Goal: Task Accomplishment & Management: Manage account settings

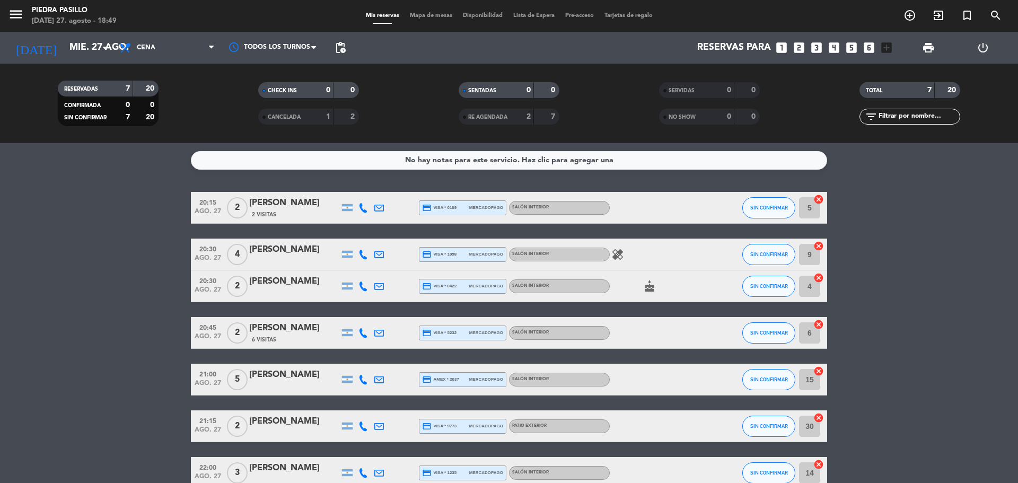
click at [418, 17] on span "Mapa de mesas" at bounding box center [431, 16] width 53 height 6
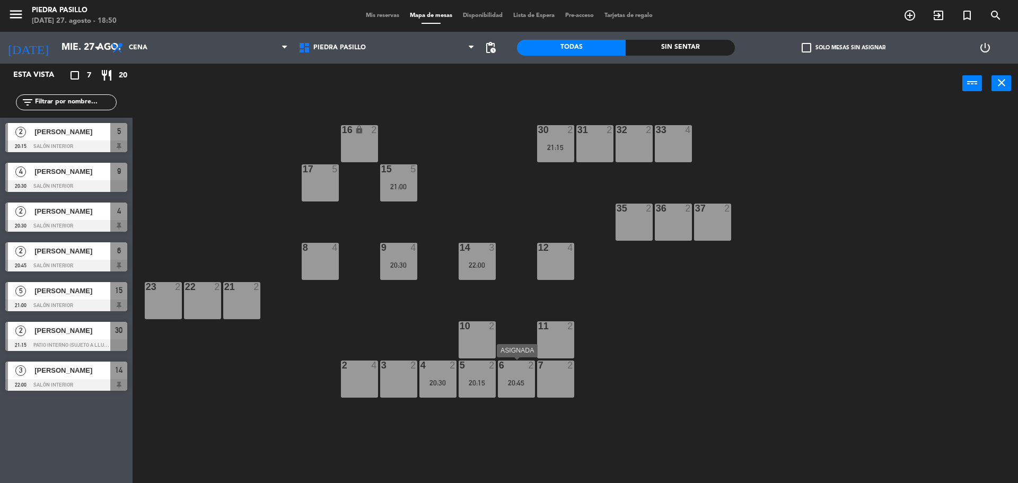
click at [505, 393] on div "6 2 20:45" at bounding box center [516, 379] width 37 height 37
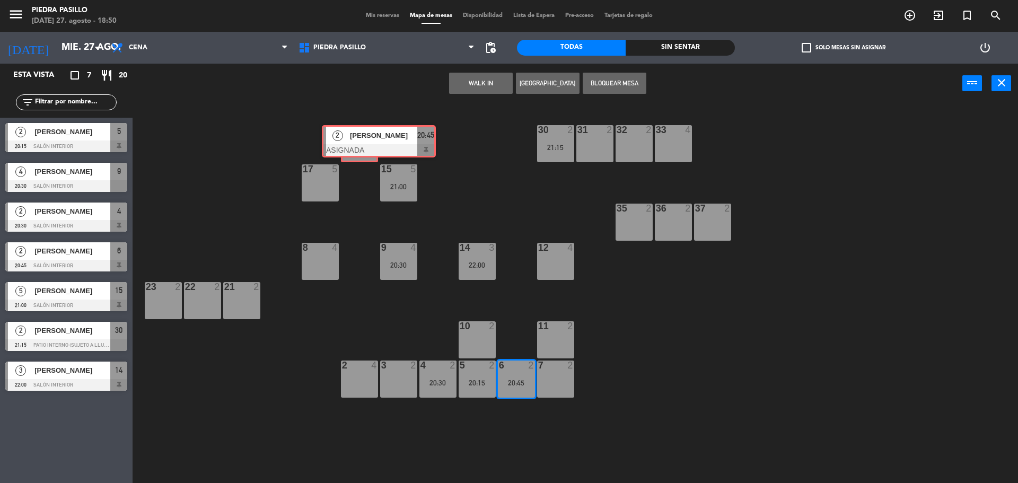
drag, startPoint x: 529, startPoint y: 418, endPoint x: 350, endPoint y: 139, distance: 331.3
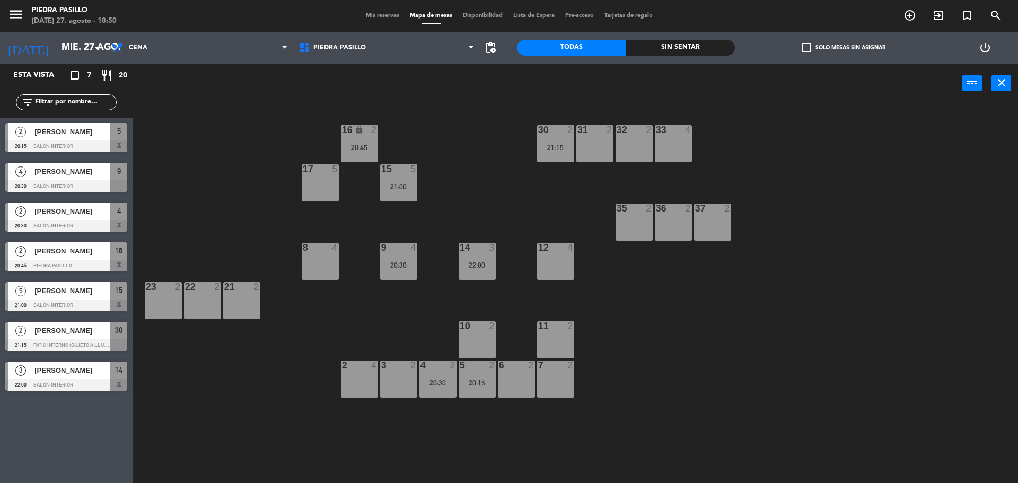
click at [482, 389] on div "5 2 20:15" at bounding box center [477, 379] width 37 height 37
click at [465, 272] on div "14 3 22:00" at bounding box center [477, 261] width 37 height 37
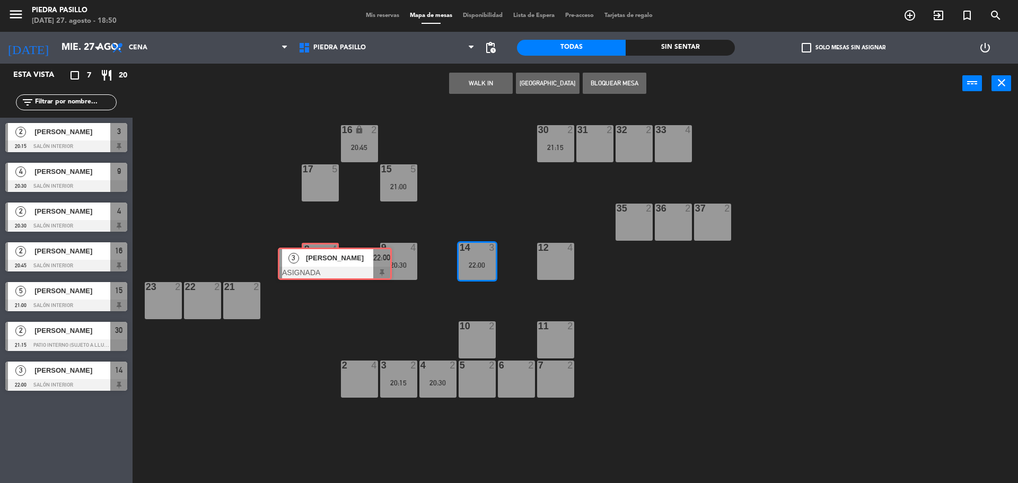
drag, startPoint x: 449, startPoint y: 298, endPoint x: 304, endPoint y: 257, distance: 150.6
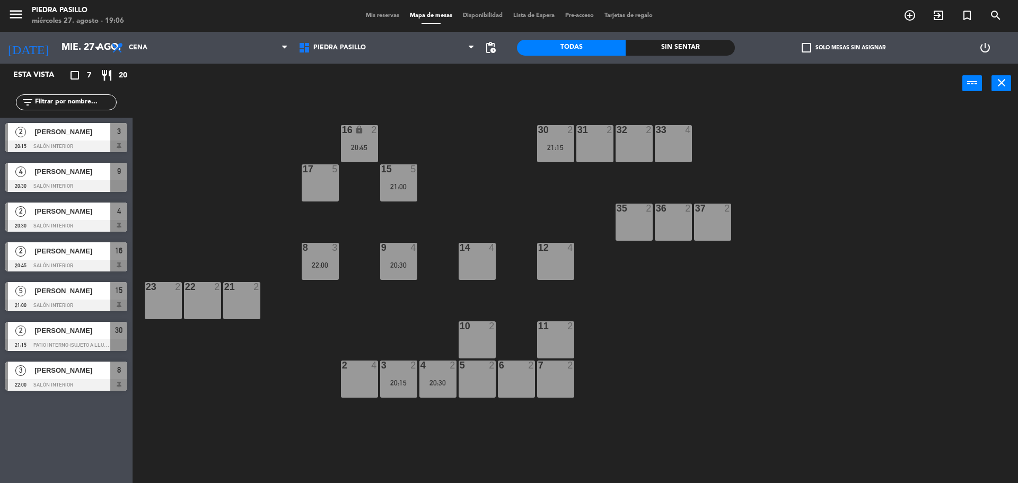
click at [508, 158] on div "16 lock 2 20:45 30 2 21:15 31 2 32 2 33 4 17 5 15 5 21:00 35 2 36 2 37 2 8 3 22…" at bounding box center [581, 296] width 876 height 380
click at [358, 140] on div "16 lock 2 20:45" at bounding box center [359, 143] width 37 height 37
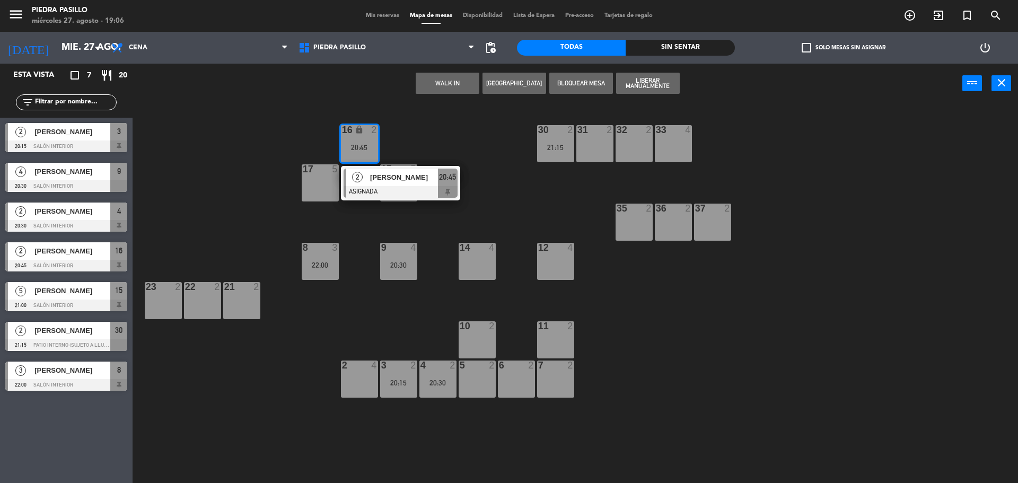
click at [408, 186] on div at bounding box center [401, 192] width 114 height 12
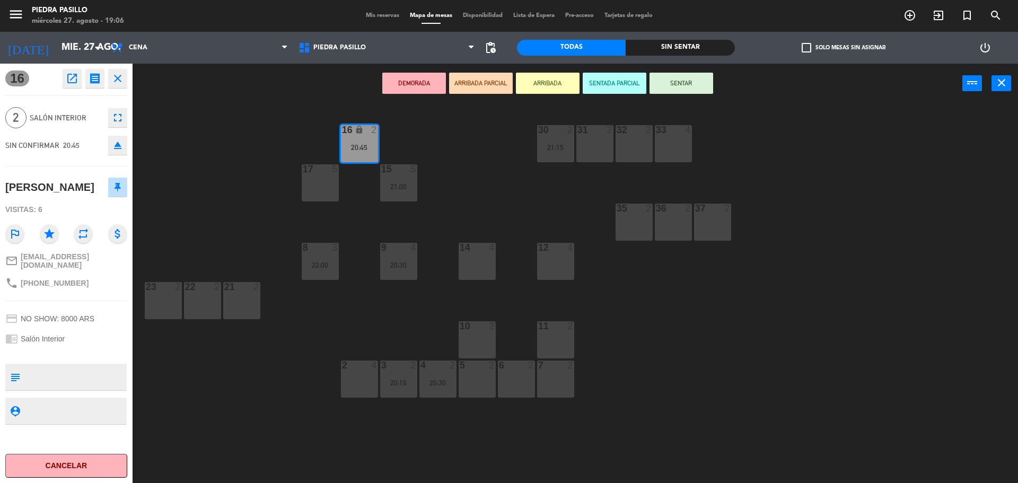
click at [480, 383] on div "5 2" at bounding box center [477, 379] width 37 height 37
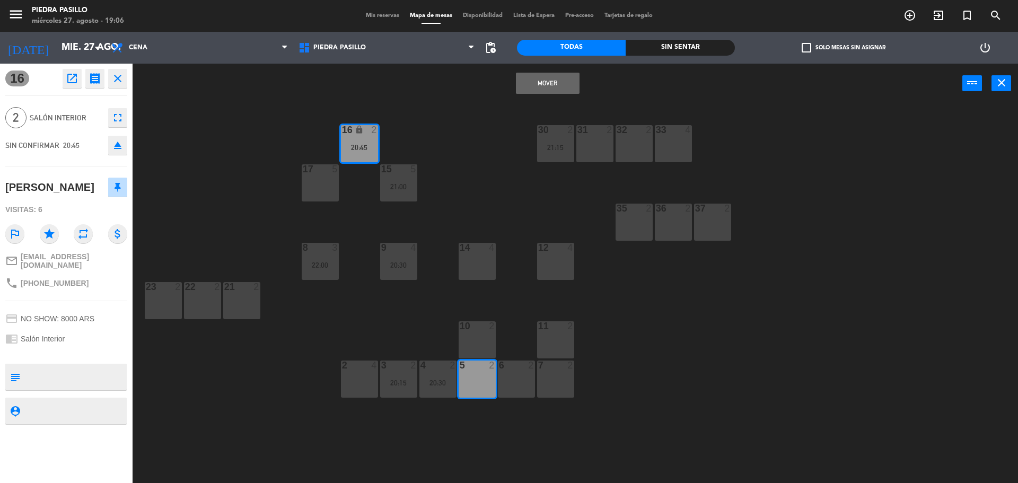
click at [544, 77] on button "Mover" at bounding box center [548, 83] width 64 height 21
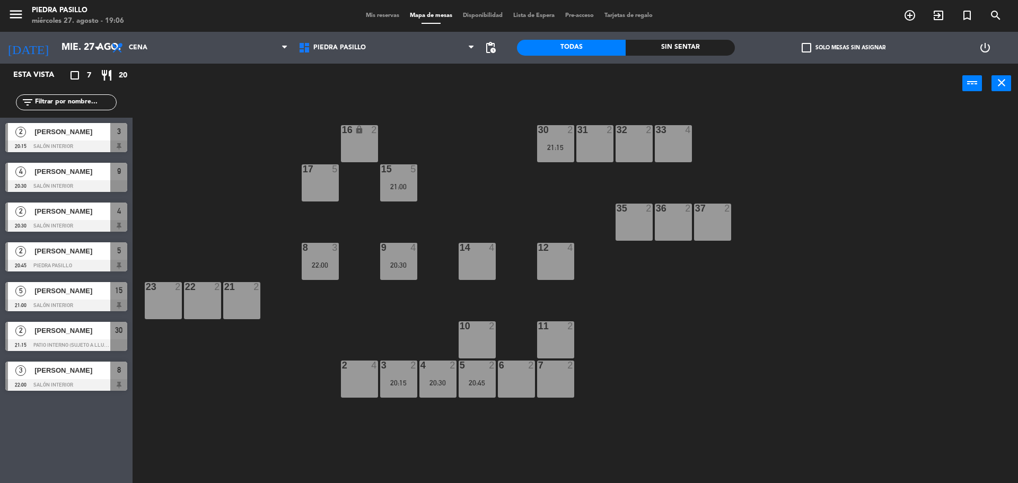
click at [486, 100] on div "power_input close" at bounding box center [548, 84] width 830 height 40
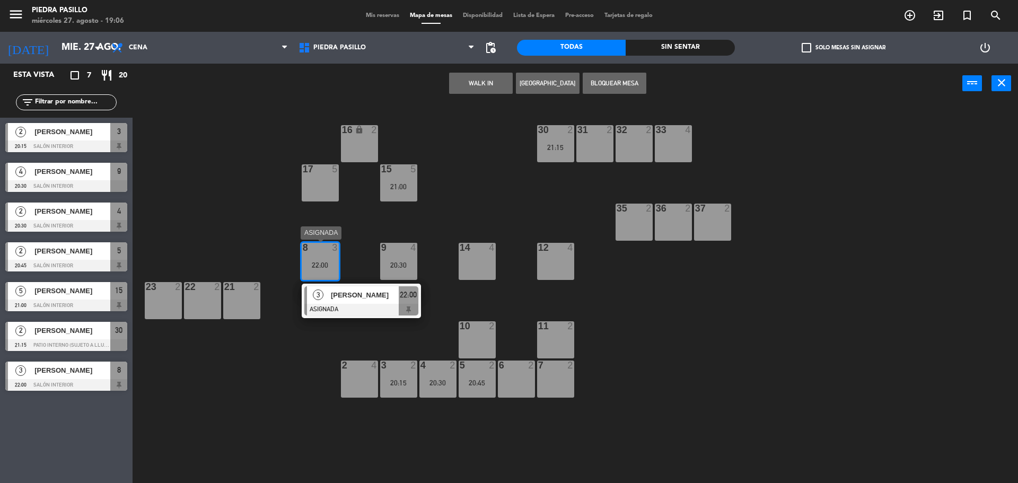
click at [352, 294] on span "[PERSON_NAME]" at bounding box center [365, 295] width 68 height 11
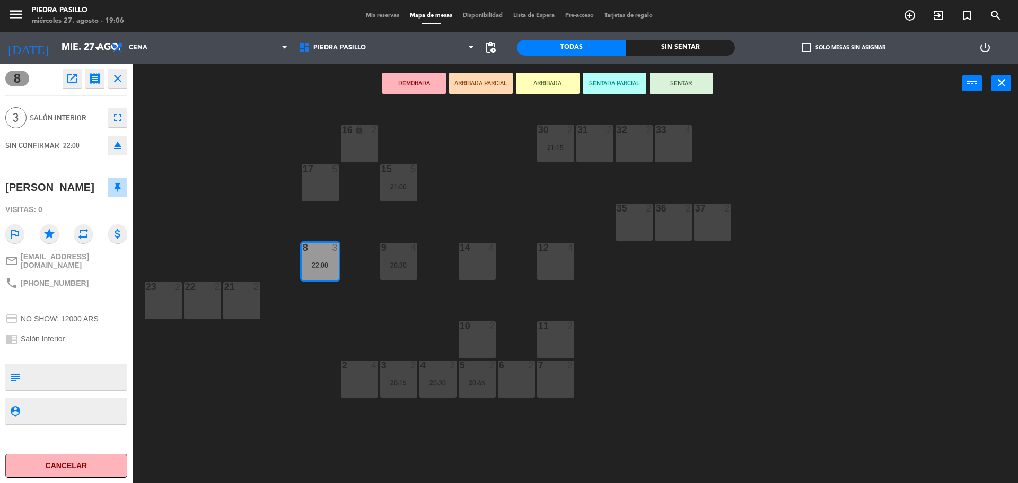
click at [475, 262] on div "14 4" at bounding box center [477, 261] width 37 height 37
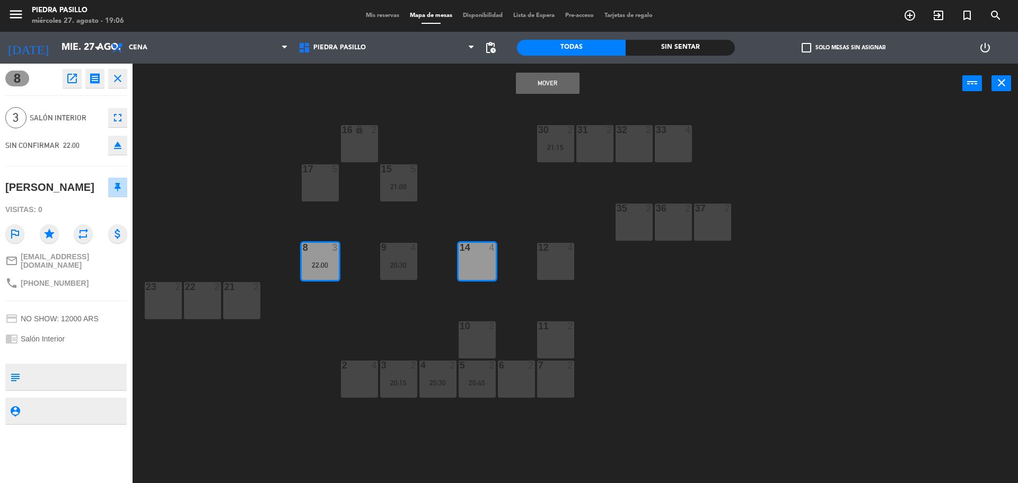
click at [532, 87] on button "Mover" at bounding box center [548, 83] width 64 height 21
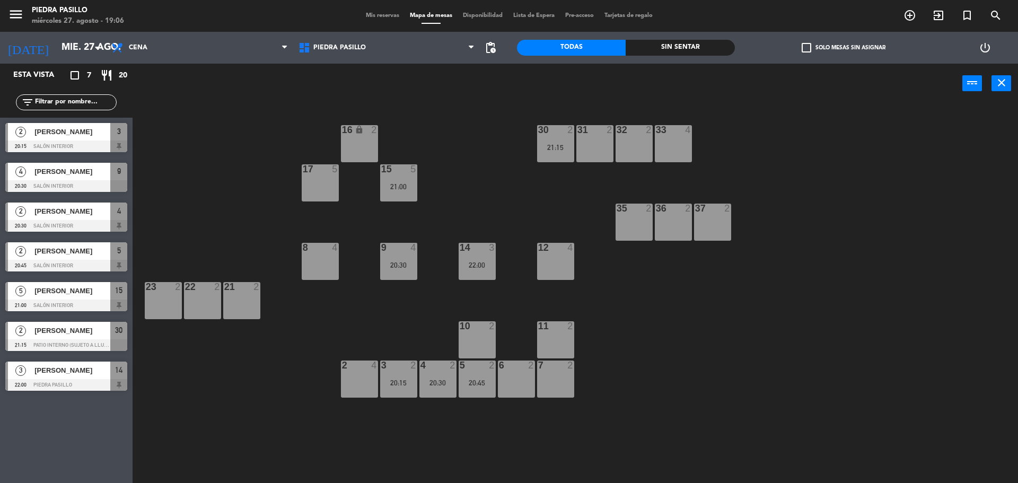
click at [505, 127] on div "16 lock 2 30 2 21:15 31 2 32 2 33 4 17 5 15 5 21:00 35 2 36 2 37 2 8 4 9 4 20:3…" at bounding box center [581, 296] width 876 height 380
click at [381, 16] on span "Mis reservas" at bounding box center [383, 16] width 44 height 6
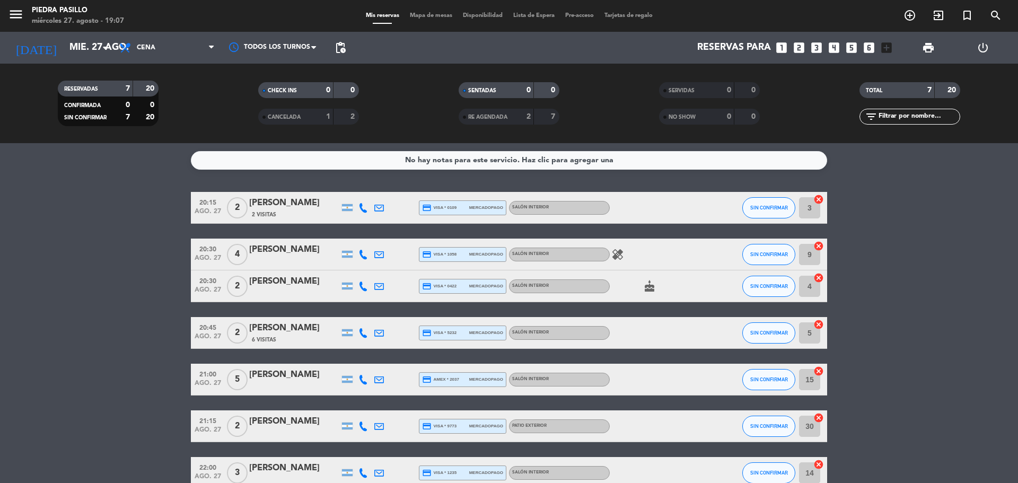
click at [615, 257] on icon "healing" at bounding box center [617, 254] width 13 height 13
click at [913, 305] on bookings-row "20:15 [DATE] 2 [PERSON_NAME] 2 Visitas credit_card visa * 0109 mercadopago Saló…" at bounding box center [509, 340] width 1018 height 297
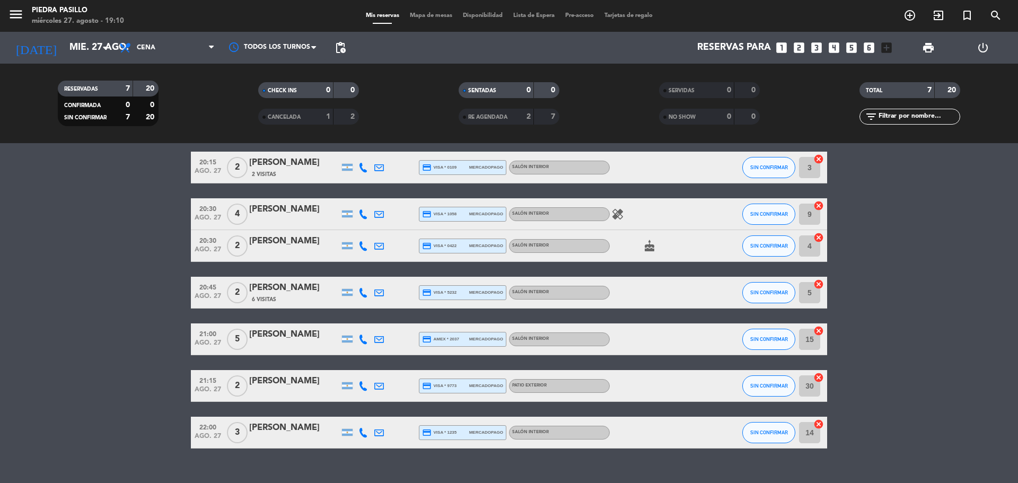
scroll to position [59, 0]
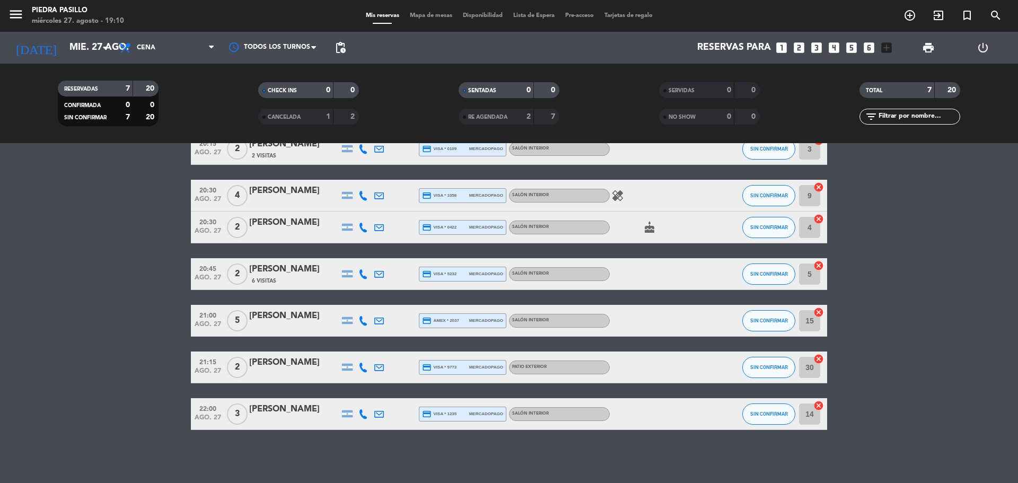
click at [618, 197] on icon "healing" at bounding box center [617, 195] width 13 height 13
